Goal: Information Seeking & Learning: Find specific page/section

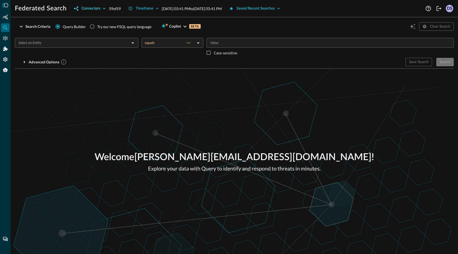
click at [96, 8] on div "Connectors" at bounding box center [90, 8] width 19 height 7
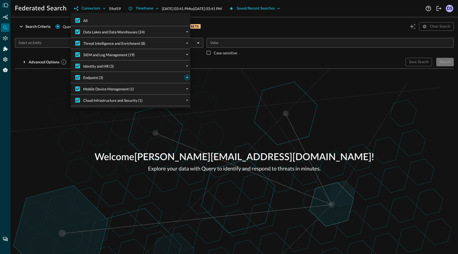
click at [188, 77] on icon "expand" at bounding box center [187, 77] width 5 height 5
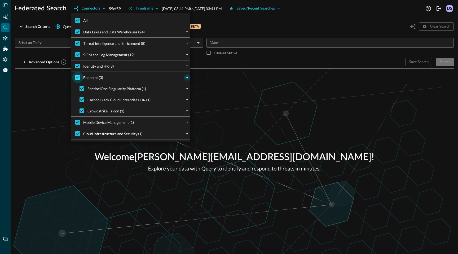
click at [79, 78] on input "Endpoint (3)" at bounding box center [77, 77] width 11 height 11
checkbox input "false"
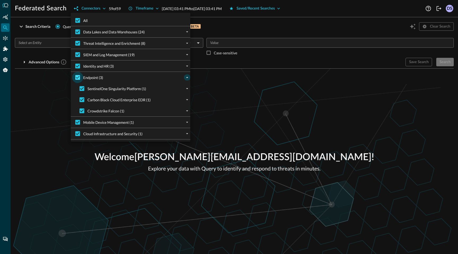
checkbox input "false"
click at [77, 20] on input "All" at bounding box center [77, 20] width 11 height 11
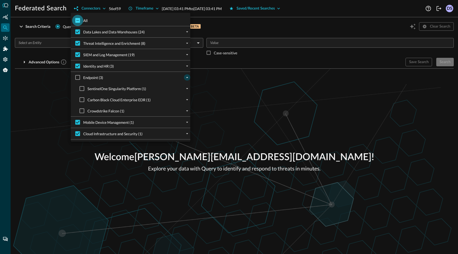
checkbox input "true"
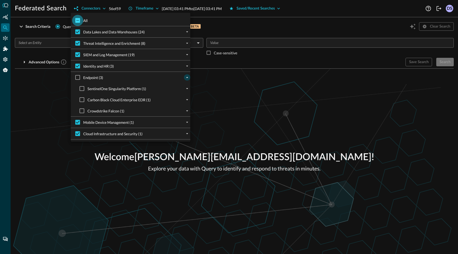
checkbox input "true"
click at [77, 20] on input "All" at bounding box center [77, 20] width 11 height 11
checkbox input "false"
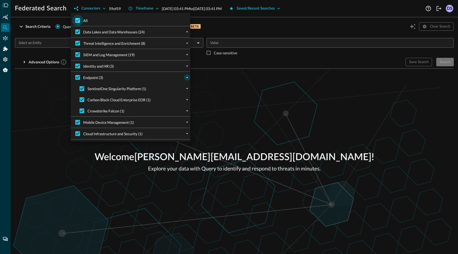
checkbox input "false"
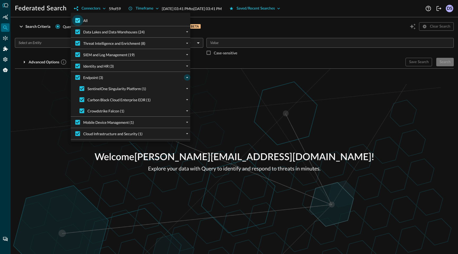
checkbox input "false"
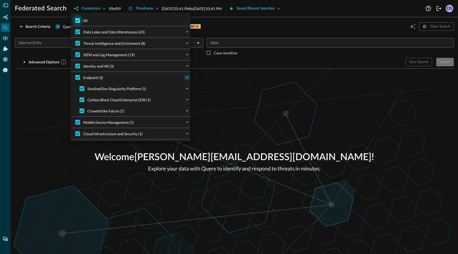
checkbox input "false"
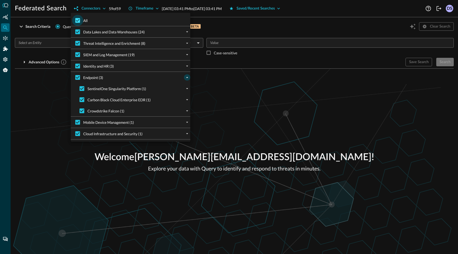
checkbox input "false"
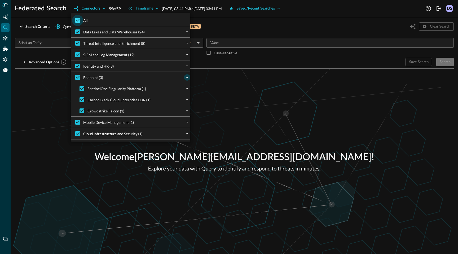
checkbox input "false"
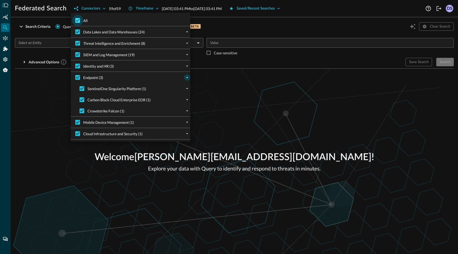
checkbox input "false"
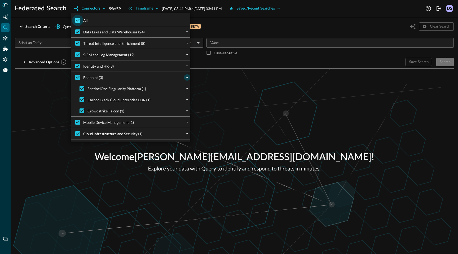
checkbox input "false"
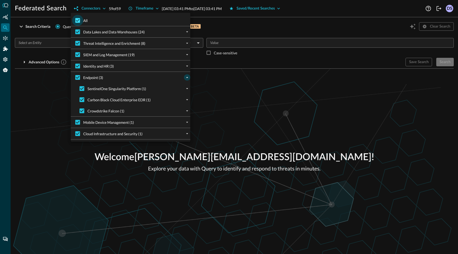
checkbox input "false"
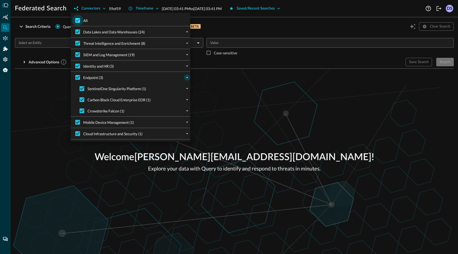
checkbox input "false"
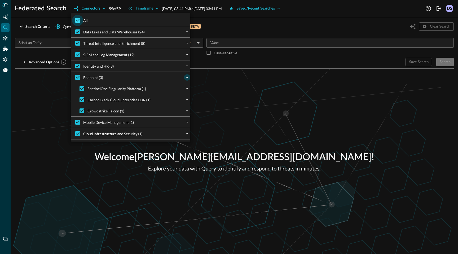
checkbox input "false"
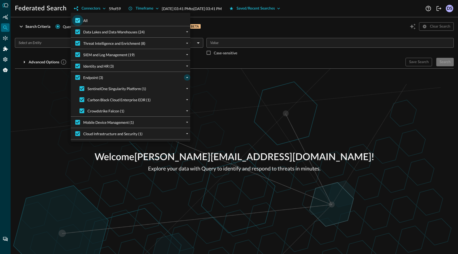
checkbox input "false"
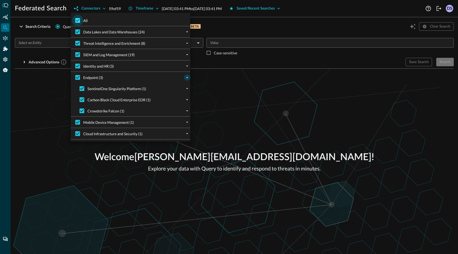
checkbox input "false"
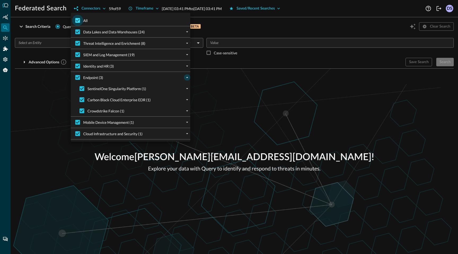
checkbox input "false"
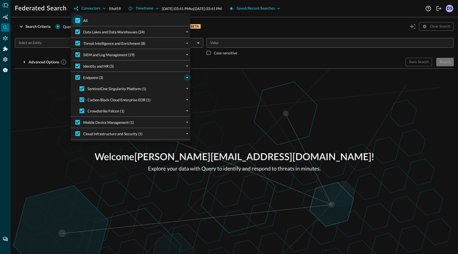
checkbox input "false"
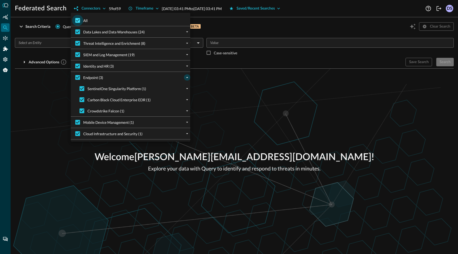
checkbox input "false"
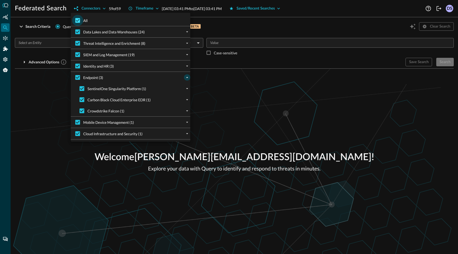
checkbox input "false"
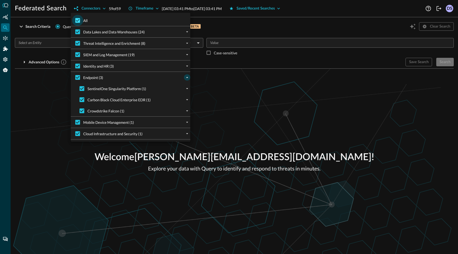
checkbox input "false"
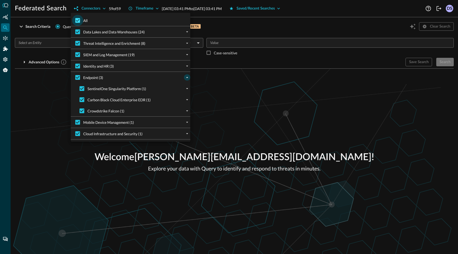
checkbox input "false"
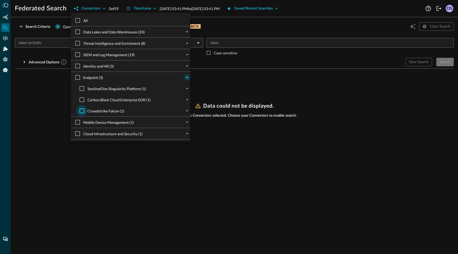
click at [83, 112] on input "Crowdstrike Falcon (1)" at bounding box center [81, 110] width 11 height 11
checkbox input "true"
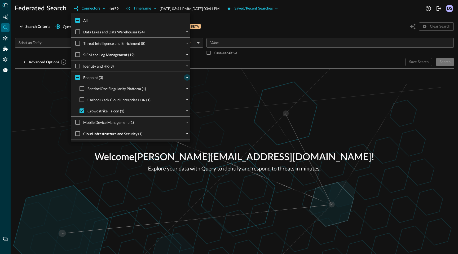
click at [121, 33] on span "Data Lakes and Data Warehouses (24)" at bounding box center [114, 32] width 62 height 6
click at [83, 33] on input "Data Lakes and Data Warehouses (24)" at bounding box center [77, 31] width 11 height 11
checkbox input "true"
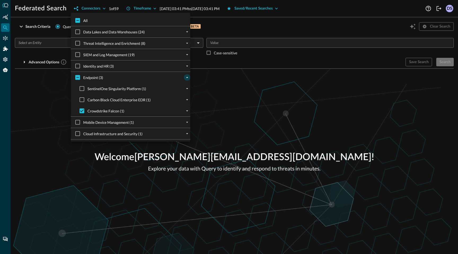
checkbox input "true"
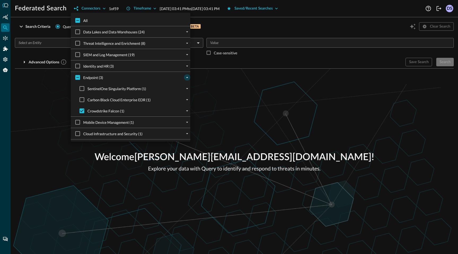
checkbox input "true"
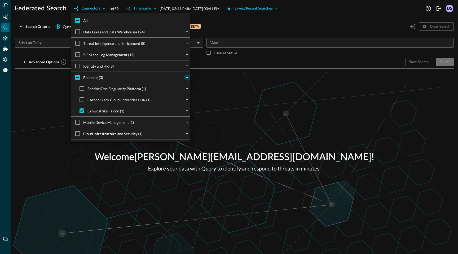
checkbox input "true"
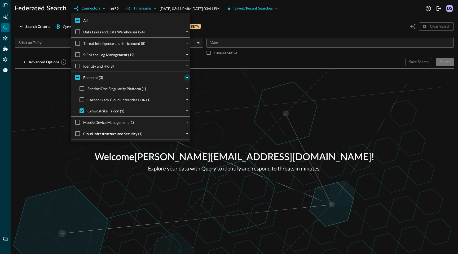
checkbox input "true"
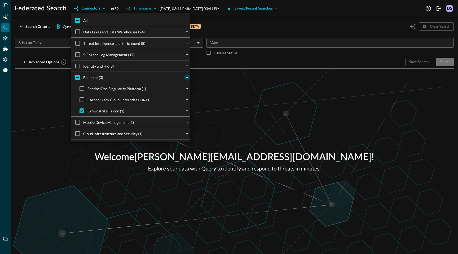
checkbox input "true"
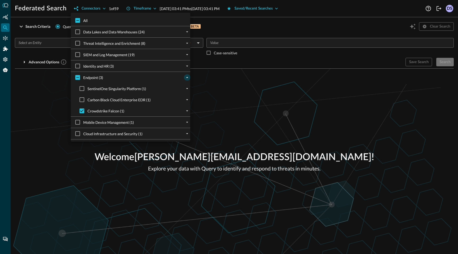
checkbox input "true"
click at [79, 31] on input "Data Lakes and Data Warehouses (24)" at bounding box center [77, 31] width 11 height 11
checkbox input "false"
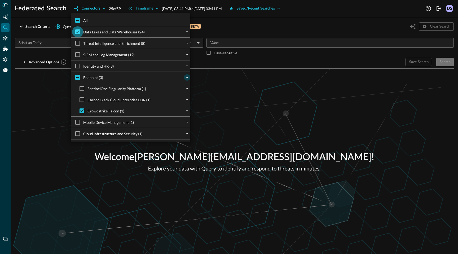
checkbox input "false"
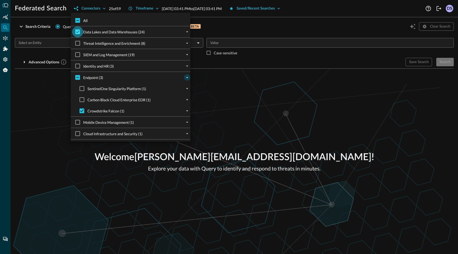
checkbox input "false"
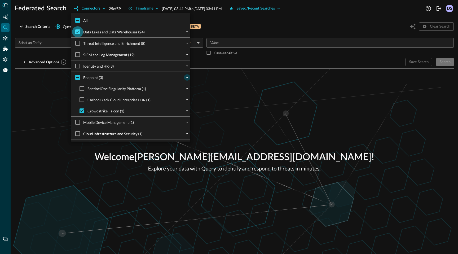
checkbox input "false"
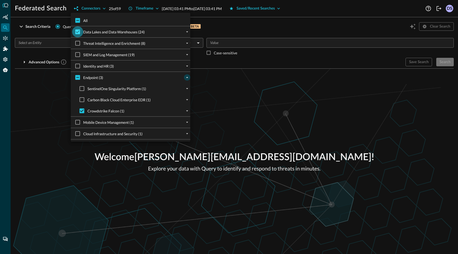
checkbox input "false"
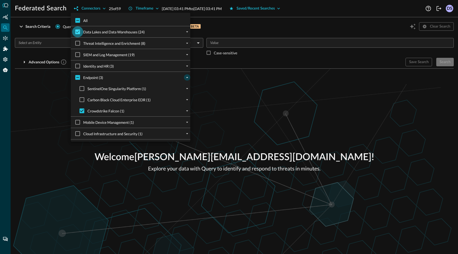
checkbox input "false"
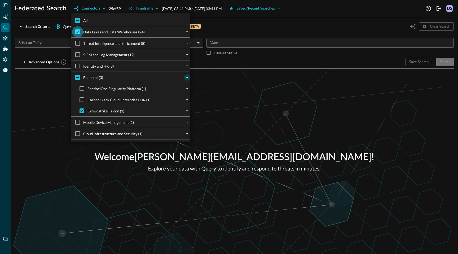
checkbox input "false"
click at [189, 33] on icon "expand" at bounding box center [187, 31] width 5 height 5
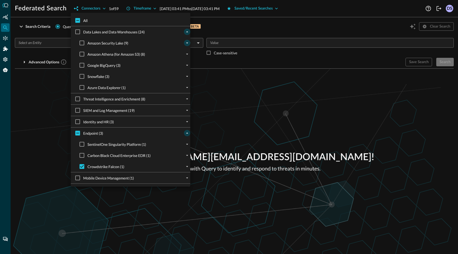
click at [187, 44] on icon "expand" at bounding box center [187, 43] width 5 height 5
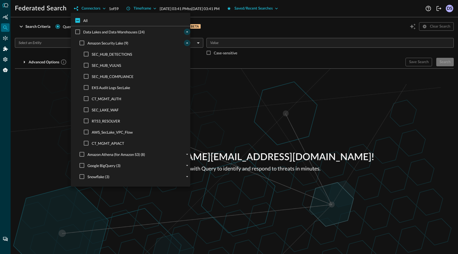
click at [187, 44] on icon "collapse" at bounding box center [187, 43] width 5 height 5
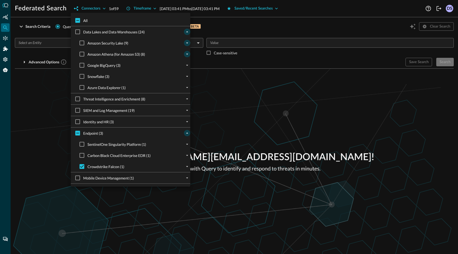
click at [187, 53] on icon "expand" at bounding box center [187, 54] width 5 height 5
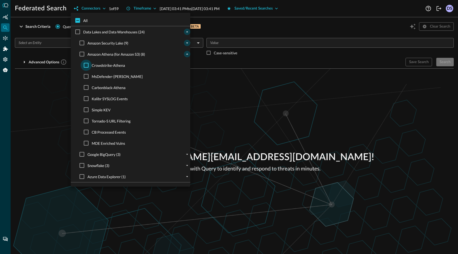
click at [87, 65] on input "Crowdstrike-Athena" at bounding box center [86, 65] width 11 height 11
checkbox input "true"
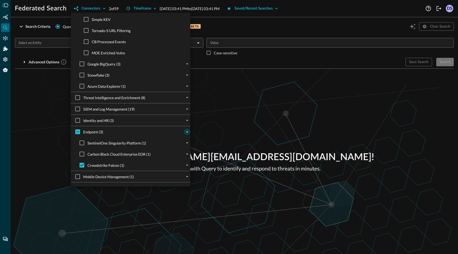
scroll to position [100, 0]
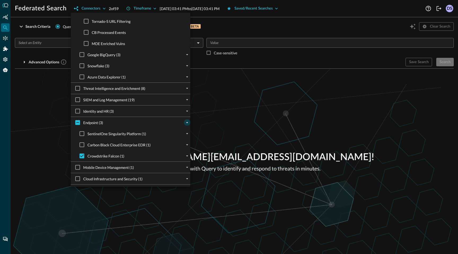
click at [41, 130] on div at bounding box center [229, 127] width 458 height 254
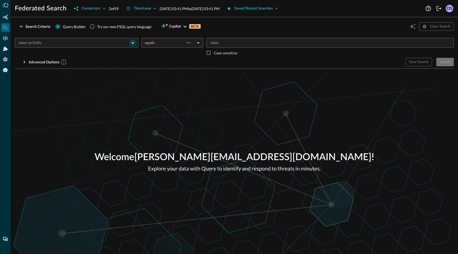
click at [133, 44] on icon "Open" at bounding box center [133, 43] width 6 height 6
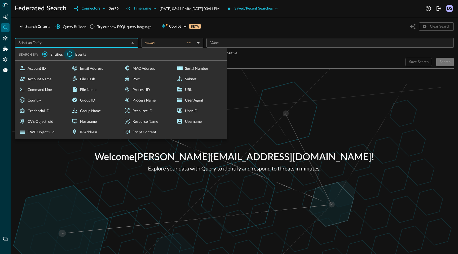
click at [71, 54] on input "Events" at bounding box center [69, 54] width 11 height 11
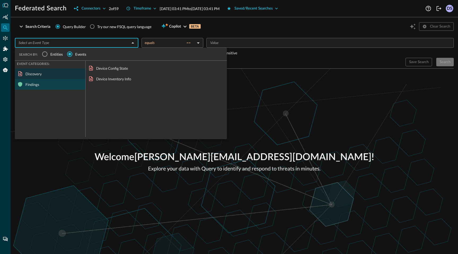
click at [40, 86] on div "Findings" at bounding box center [50, 84] width 71 height 11
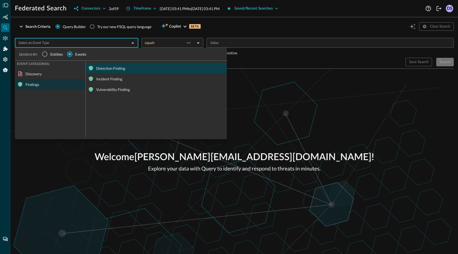
click at [110, 68] on div "Detection Finding" at bounding box center [156, 68] width 141 height 11
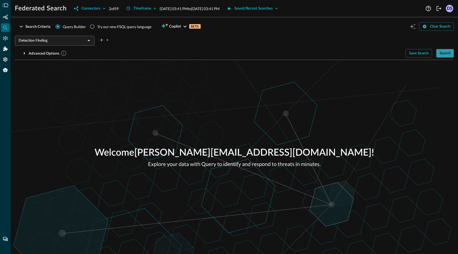
click at [444, 53] on div "Search" at bounding box center [445, 53] width 11 height 7
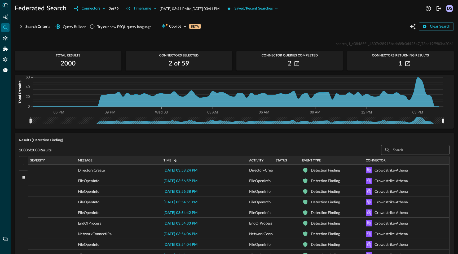
click at [397, 55] on span "Connectors Returning Results" at bounding box center [401, 56] width 107 height 4
click at [401, 64] on h2 "1" at bounding box center [401, 63] width 4 height 8
click at [408, 64] on icon "button" at bounding box center [408, 63] width 5 height 5
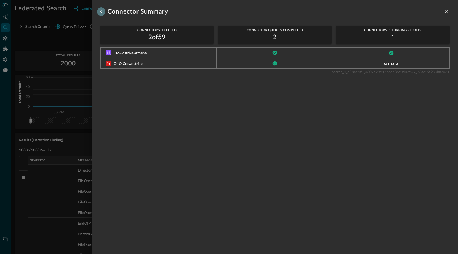
click at [102, 11] on icon "go back" at bounding box center [101, 11] width 6 height 6
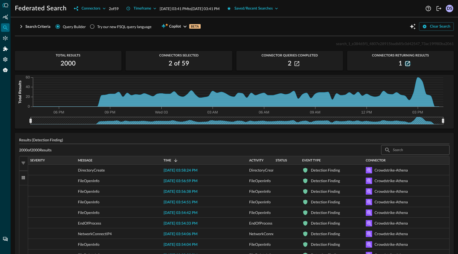
click at [409, 63] on icon "button" at bounding box center [408, 63] width 5 height 5
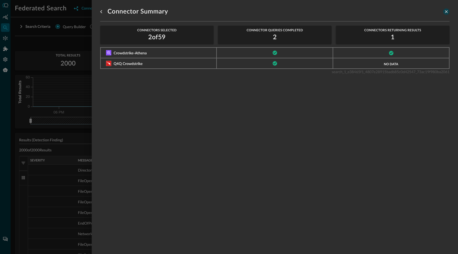
click at [446, 12] on icon "close-drawer" at bounding box center [446, 11] width 5 height 5
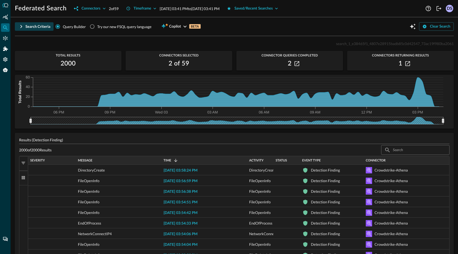
click at [21, 27] on icon "button" at bounding box center [21, 26] width 2 height 3
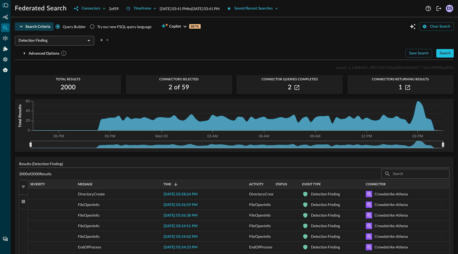
click at [61, 41] on input "Detection Finding" at bounding box center [50, 40] width 68 height 7
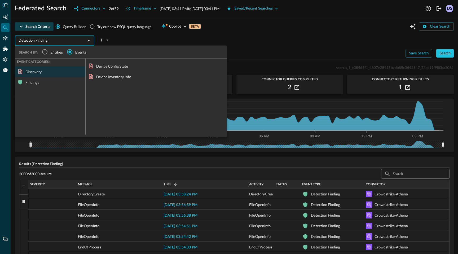
click at [33, 82] on div "Findings" at bounding box center [50, 82] width 71 height 11
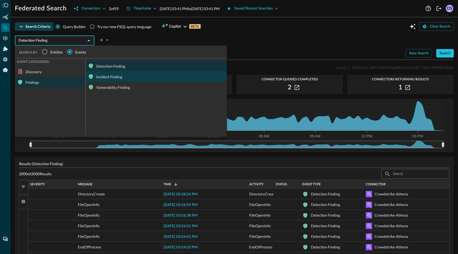
click at [109, 79] on div "Incident Finding" at bounding box center [156, 76] width 141 height 11
type input "Incident Finding"
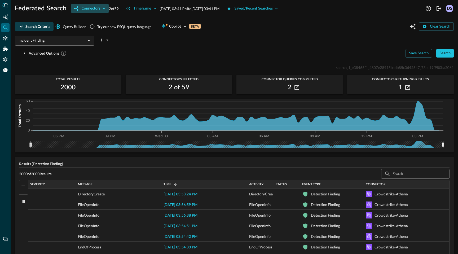
click at [106, 9] on icon "button" at bounding box center [104, 8] width 5 height 5
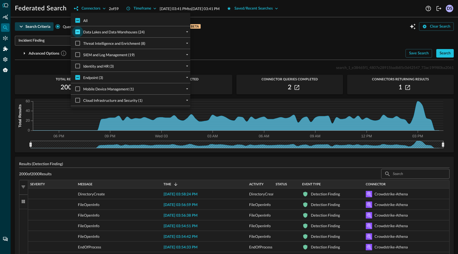
click at [79, 31] on input "Data Lakes and Data Warehouses (24)" at bounding box center [77, 31] width 11 height 11
checkbox input "true"
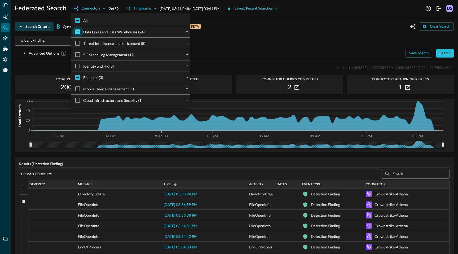
checkbox input "true"
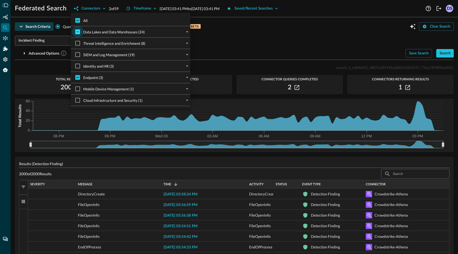
checkbox input "true"
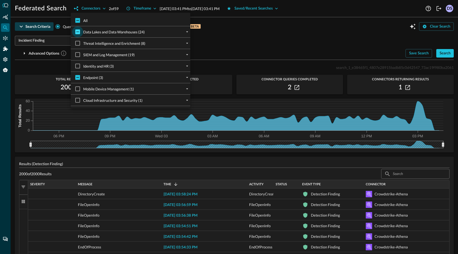
checkbox input "true"
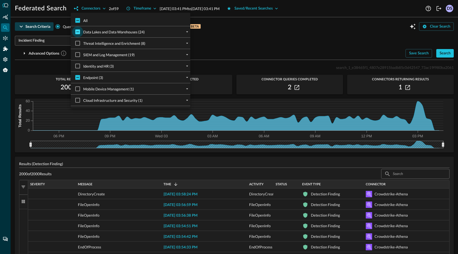
checkbox input "true"
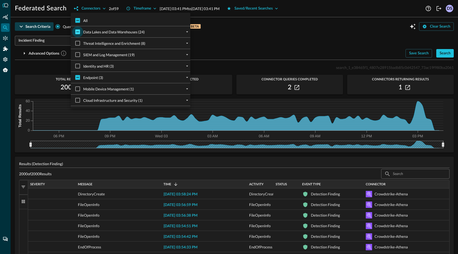
checkbox input "true"
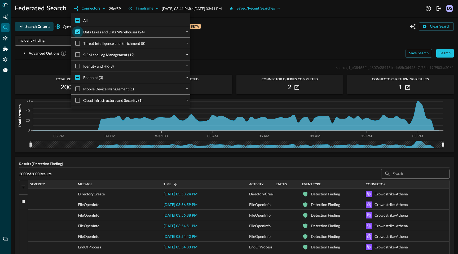
click at [79, 31] on input "Data Lakes and Data Warehouses (24)" at bounding box center [77, 31] width 11 height 11
click at [239, 54] on div at bounding box center [229, 127] width 458 height 254
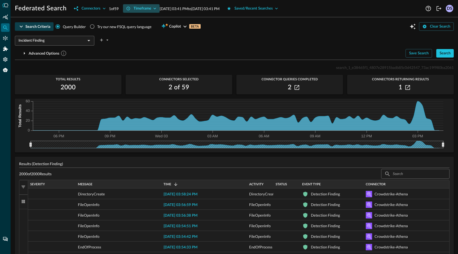
click at [156, 8] on icon "button" at bounding box center [155, 9] width 3 height 2
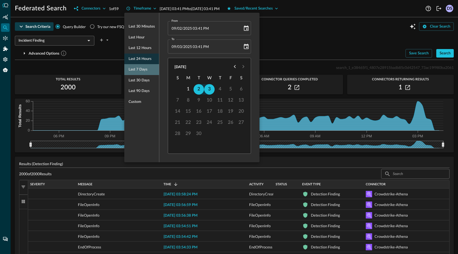
click at [146, 66] on span "Last 7 days" at bounding box center [138, 69] width 19 height 7
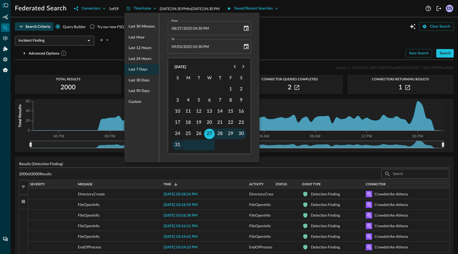
click at [319, 52] on div at bounding box center [229, 127] width 458 height 254
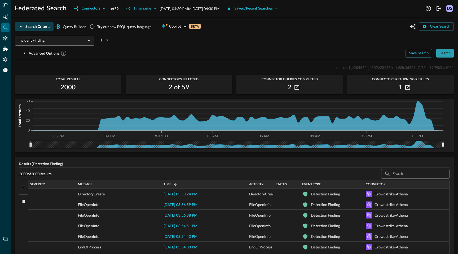
click at [443, 53] on div "Search" at bounding box center [445, 53] width 11 height 7
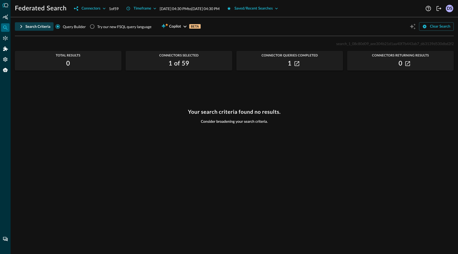
click at [22, 25] on icon "button" at bounding box center [21, 26] width 6 height 6
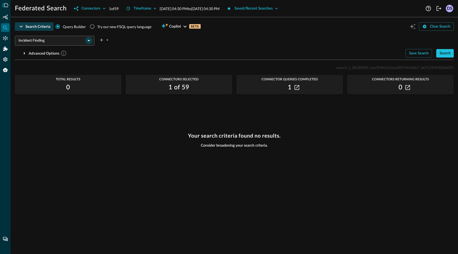
click at [88, 41] on icon "Open" at bounding box center [89, 40] width 6 height 6
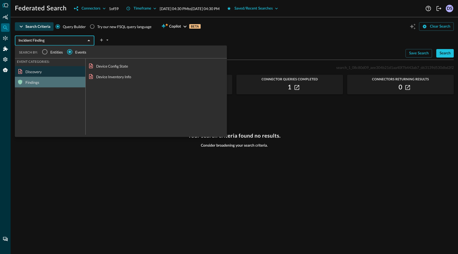
click at [44, 82] on div "Findings" at bounding box center [50, 82] width 71 height 11
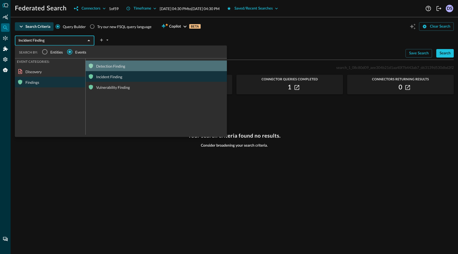
click at [115, 66] on div "Detection Finding" at bounding box center [156, 66] width 141 height 11
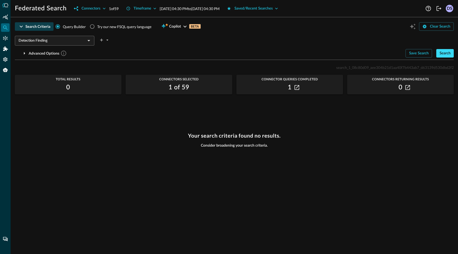
click at [446, 54] on div "Search" at bounding box center [445, 53] width 11 height 7
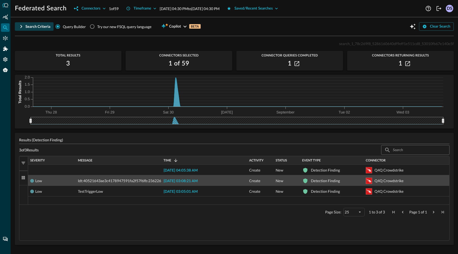
click at [186, 181] on span "[DATE] 03:08:21 AM" at bounding box center [181, 181] width 34 height 4
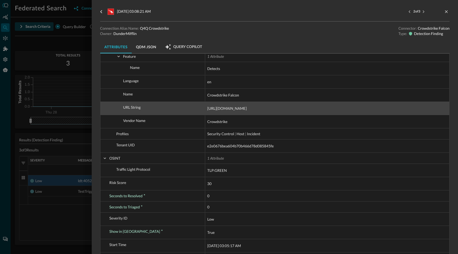
scroll to position [1575, 0]
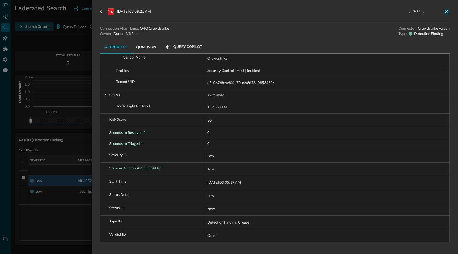
click at [446, 11] on icon "close-drawer" at bounding box center [446, 11] width 3 height 3
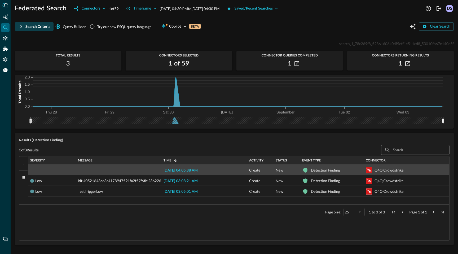
click at [195, 171] on span "[DATE] 04:05:38 AM" at bounding box center [181, 171] width 34 height 4
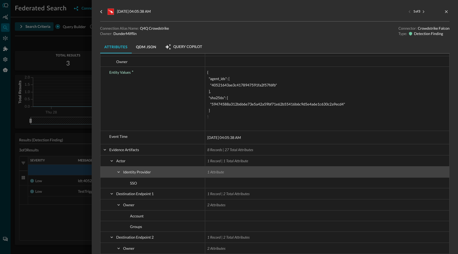
scroll to position [146, 0]
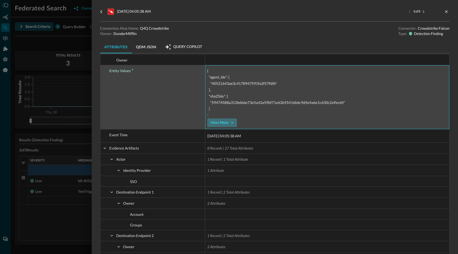
click at [232, 122] on icon "button" at bounding box center [232, 122] width 5 height 5
click at [232, 122] on icon "button" at bounding box center [230, 122] width 5 height 5
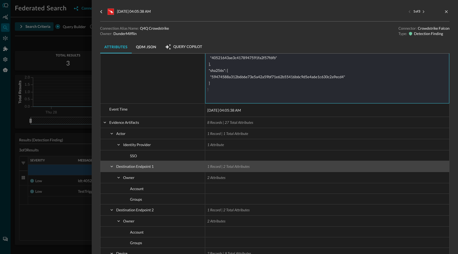
scroll to position [173, 0]
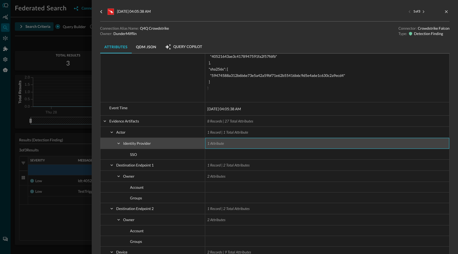
click at [218, 142] on span "1 Attribute" at bounding box center [215, 143] width 17 height 5
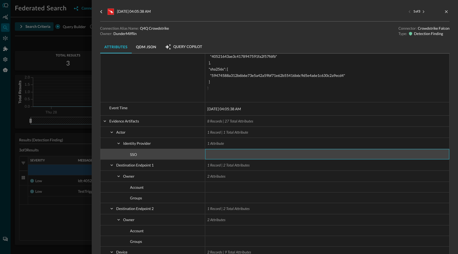
click at [225, 155] on div at bounding box center [327, 154] width 244 height 10
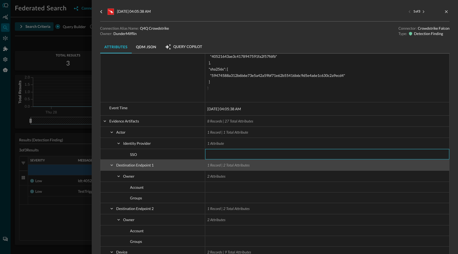
click at [266, 163] on span "1 Record | 2 Total Attributes" at bounding box center [327, 165] width 240 height 11
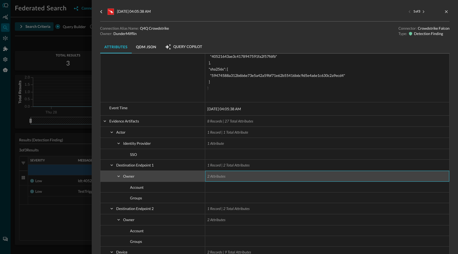
click at [250, 176] on span "2 Attributes" at bounding box center [327, 176] width 240 height 11
click at [117, 177] on span at bounding box center [118, 176] width 5 height 5
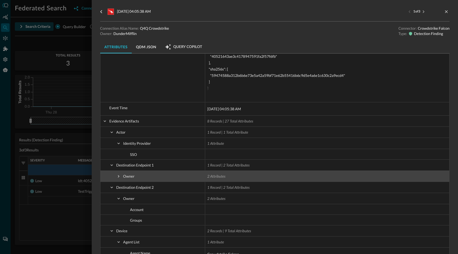
click at [117, 177] on span at bounding box center [118, 176] width 5 height 5
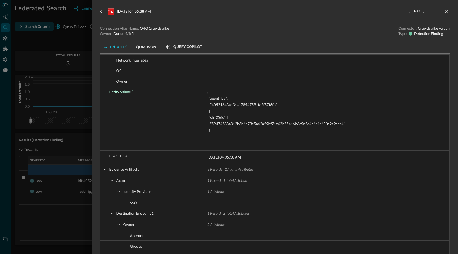
scroll to position [0, 0]
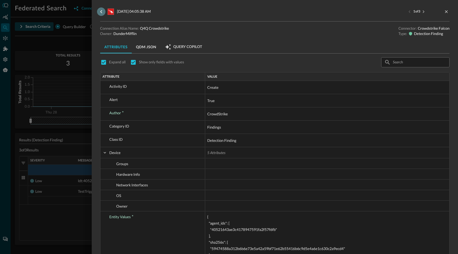
click at [102, 11] on icon "go back" at bounding box center [101, 11] width 6 height 6
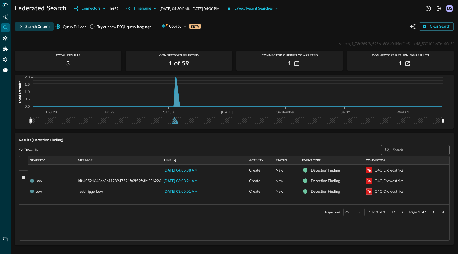
click at [21, 25] on icon "button" at bounding box center [21, 26] width 2 height 3
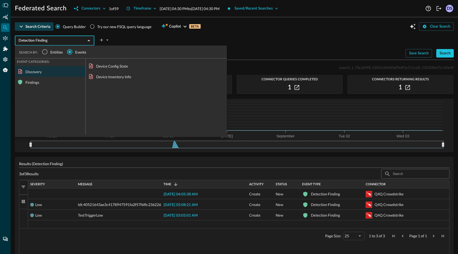
click at [51, 42] on input "Detection Finding" at bounding box center [50, 40] width 68 height 7
click at [36, 82] on div "Findings" at bounding box center [50, 82] width 71 height 11
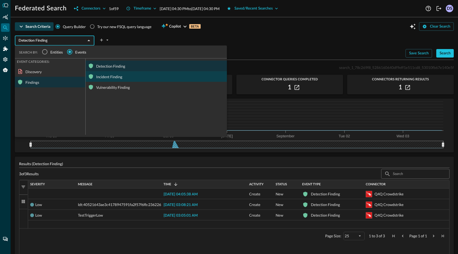
click at [116, 77] on div "Incident Finding" at bounding box center [156, 76] width 141 height 11
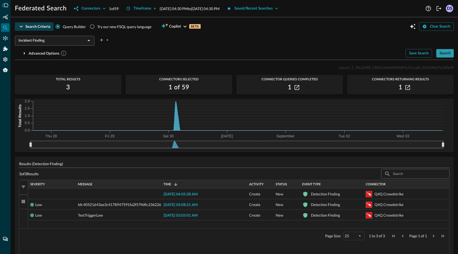
click at [445, 57] on div "Search" at bounding box center [445, 53] width 11 height 7
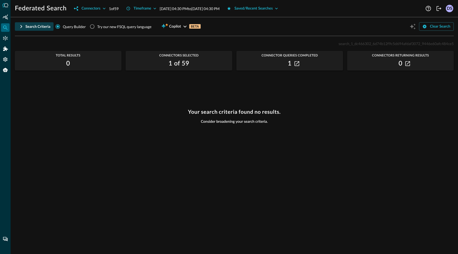
click at [22, 28] on icon "button" at bounding box center [21, 26] width 6 height 6
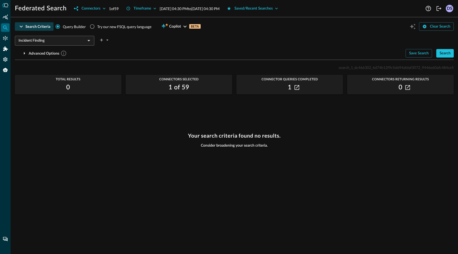
click at [45, 40] on input "Incident Finding" at bounding box center [50, 40] width 68 height 7
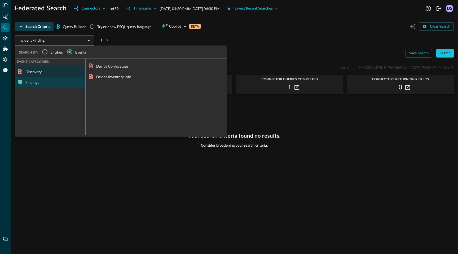
click at [38, 81] on div "Findings" at bounding box center [50, 82] width 71 height 11
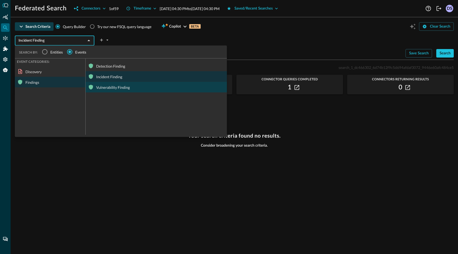
click at [116, 87] on div "Vulnerability Finding" at bounding box center [156, 87] width 141 height 11
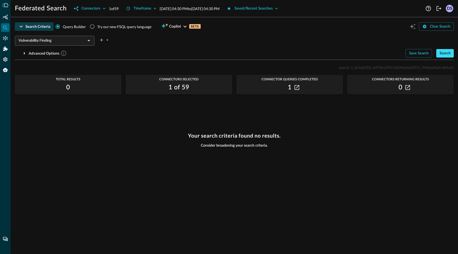
click at [445, 52] on div "Search" at bounding box center [445, 53] width 11 height 7
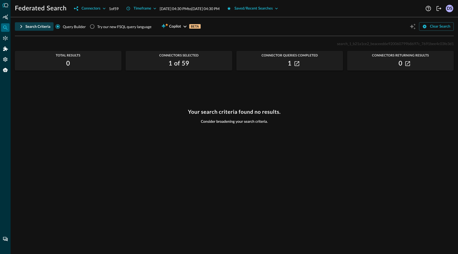
click at [21, 26] on icon "button" at bounding box center [21, 26] width 2 height 3
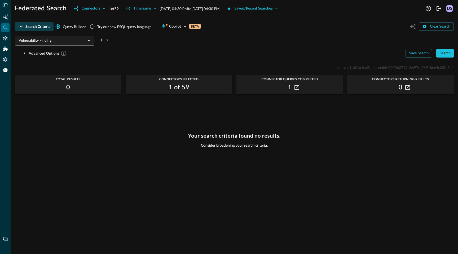
click at [32, 43] on input "Vulnerability Finding" at bounding box center [50, 40] width 68 height 7
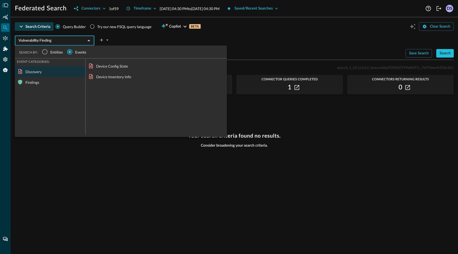
click at [39, 41] on input "Vulnerability Finding" at bounding box center [50, 40] width 68 height 7
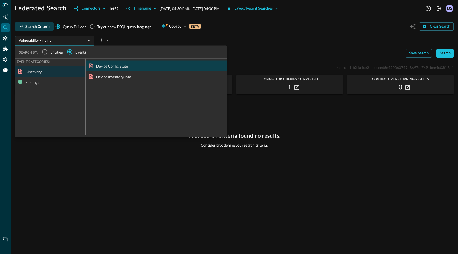
click at [126, 66] on div "Device Config State" at bounding box center [156, 66] width 141 height 11
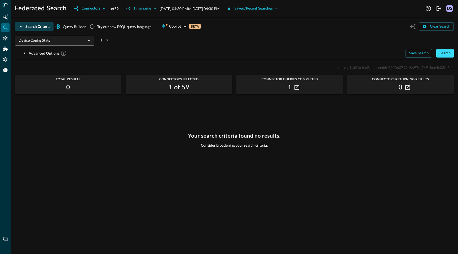
click at [450, 51] on div "Search" at bounding box center [445, 53] width 11 height 7
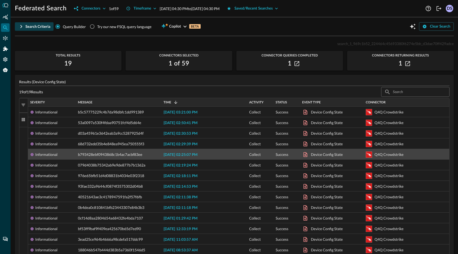
click at [191, 154] on span "[DATE] 02:25:07 PM" at bounding box center [181, 155] width 34 height 4
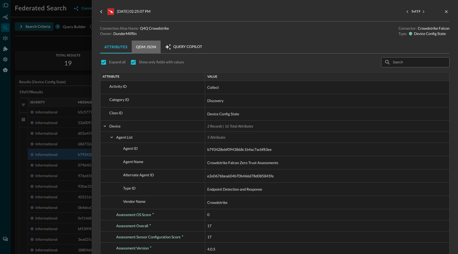
click at [145, 48] on button "QDM JSON" at bounding box center [146, 47] width 29 height 13
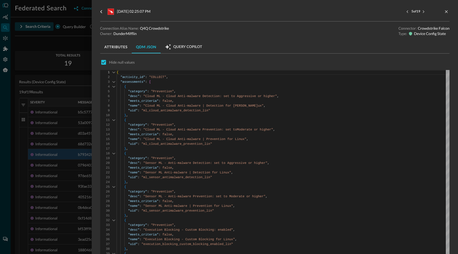
click at [114, 46] on button "Attributes" at bounding box center [116, 47] width 32 height 13
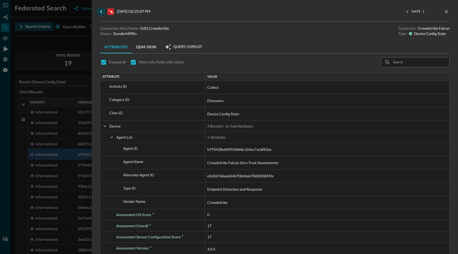
click at [102, 13] on icon "go back" at bounding box center [101, 11] width 6 height 6
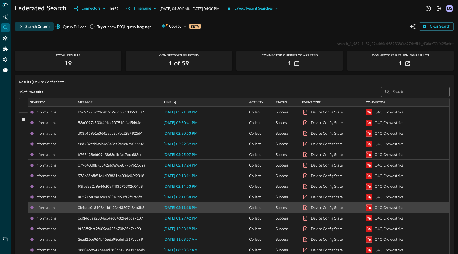
scroll to position [78, 0]
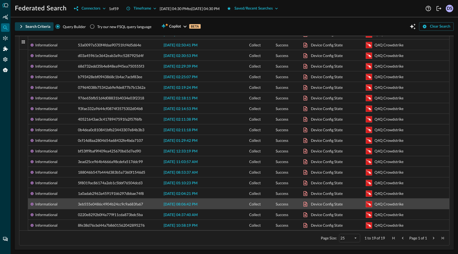
click at [197, 204] on span "[DATE] 08:06:42 PM" at bounding box center [181, 205] width 34 height 4
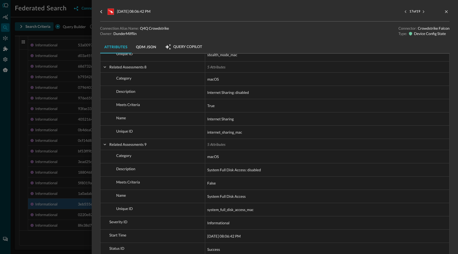
scroll to position [2659, 0]
